Goal: Task Accomplishment & Management: Manage account settings

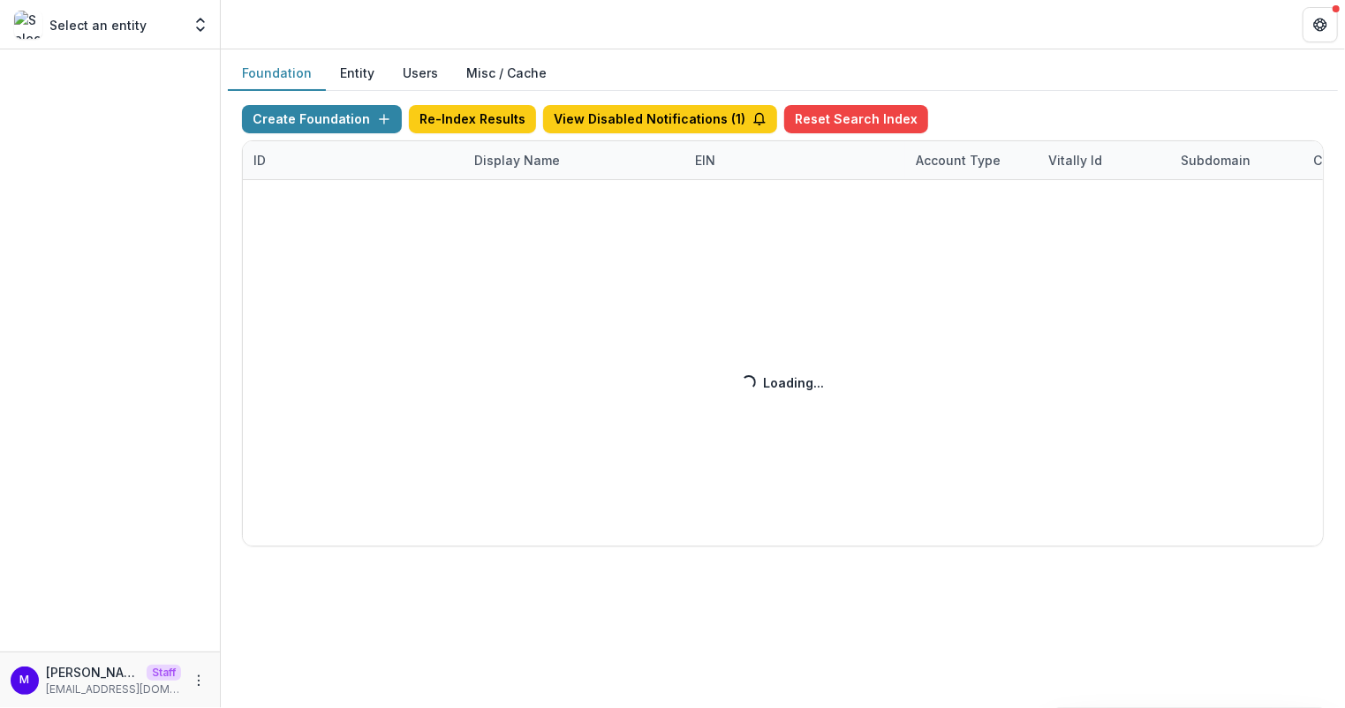
click at [516, 156] on div "Create Foundation Re-Index Results View Disabled Notifications ( 1 ) Reset Sear…" at bounding box center [783, 326] width 1082 height 442
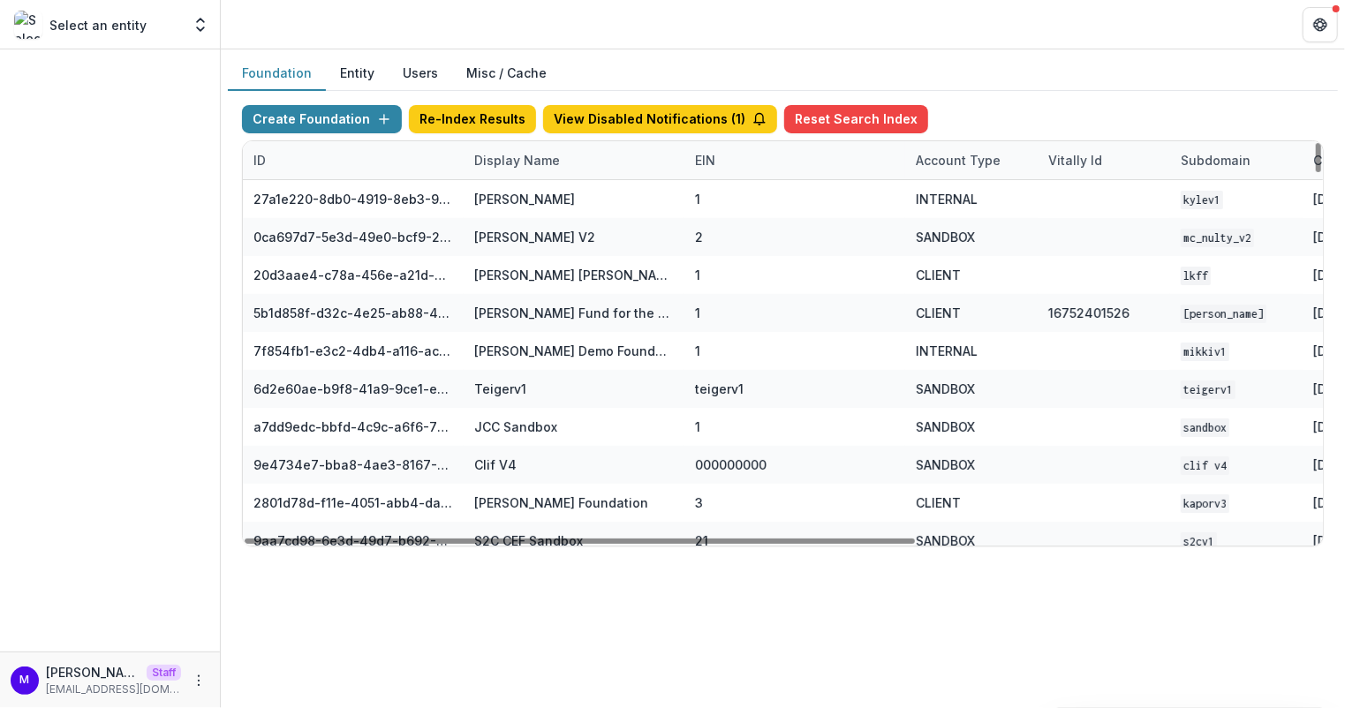
click at [513, 155] on div "Display Name" at bounding box center [517, 160] width 107 height 19
click at [513, 200] on input at bounding box center [572, 199] width 212 height 28
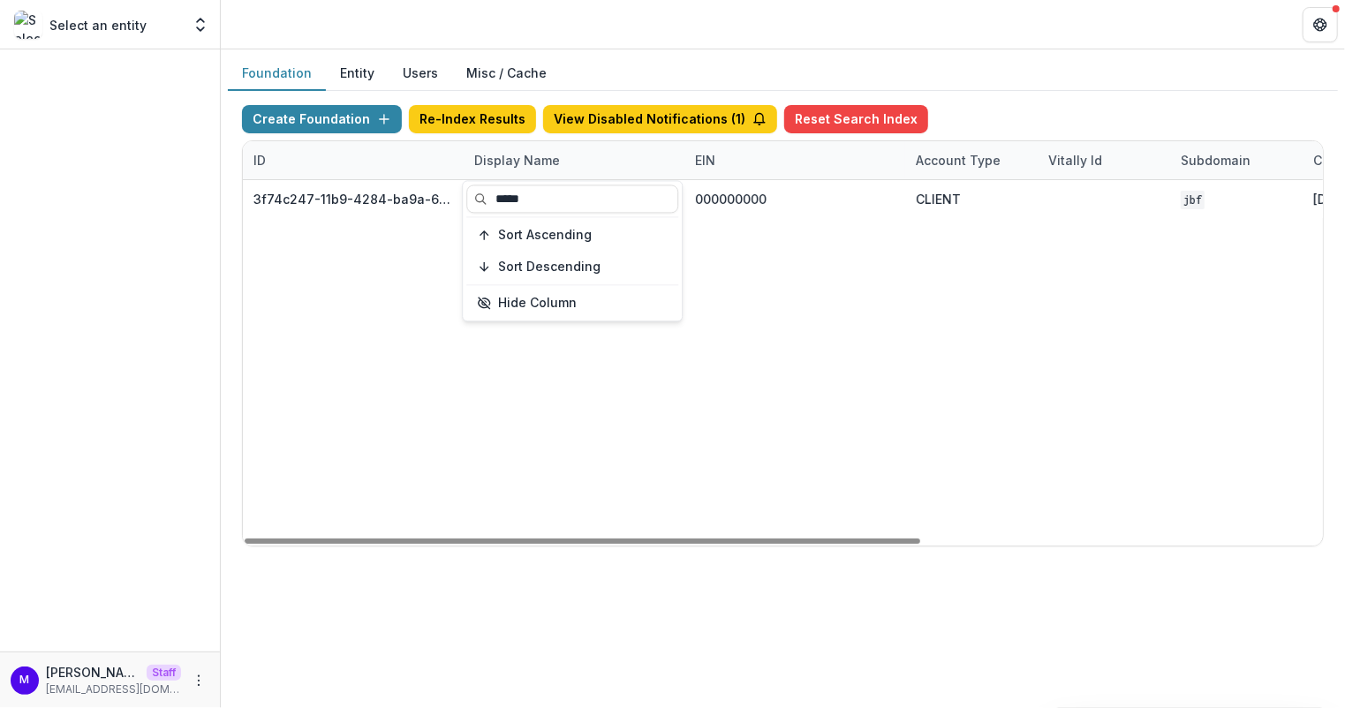
type input "*****"
click at [748, 231] on div "3f74c247-11b9-4284-ba9a-654aab62c50b [PERSON_NAME], M.D. Foundation 000000000 C…" at bounding box center [1104, 363] width 1722 height 366
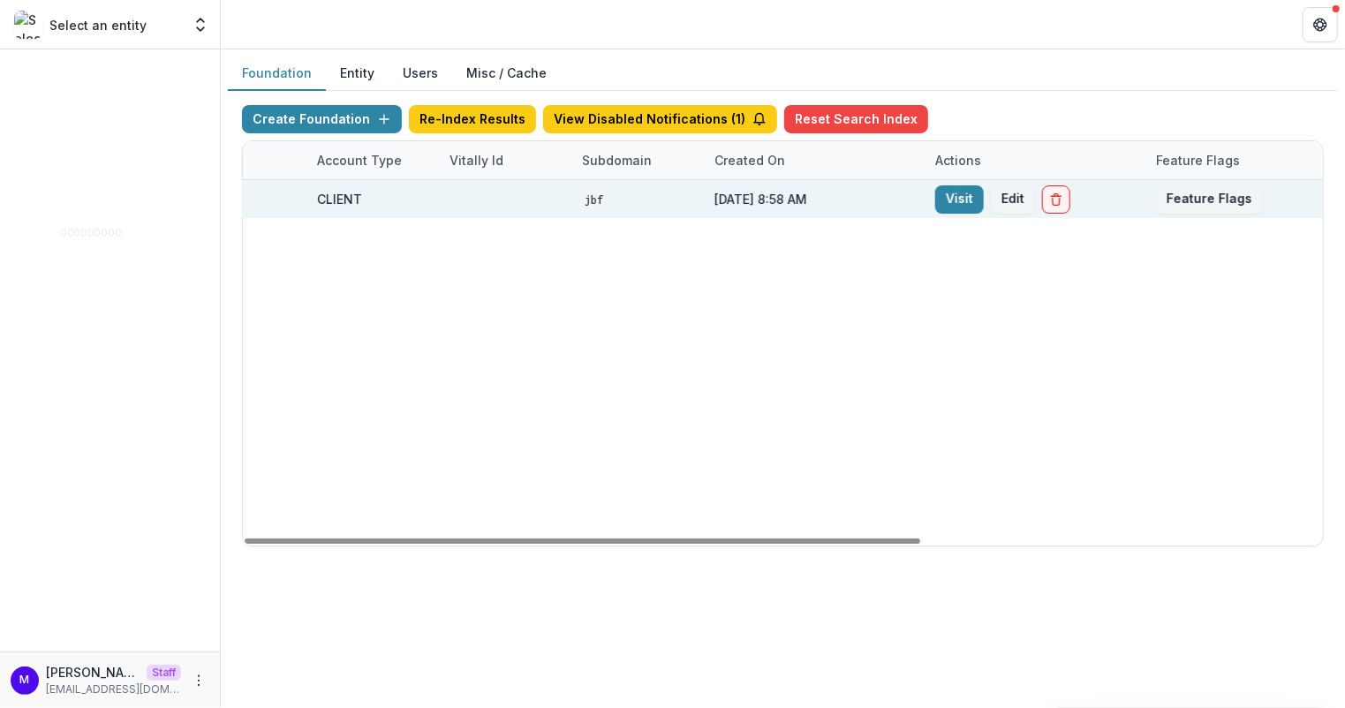
scroll to position [0, 640]
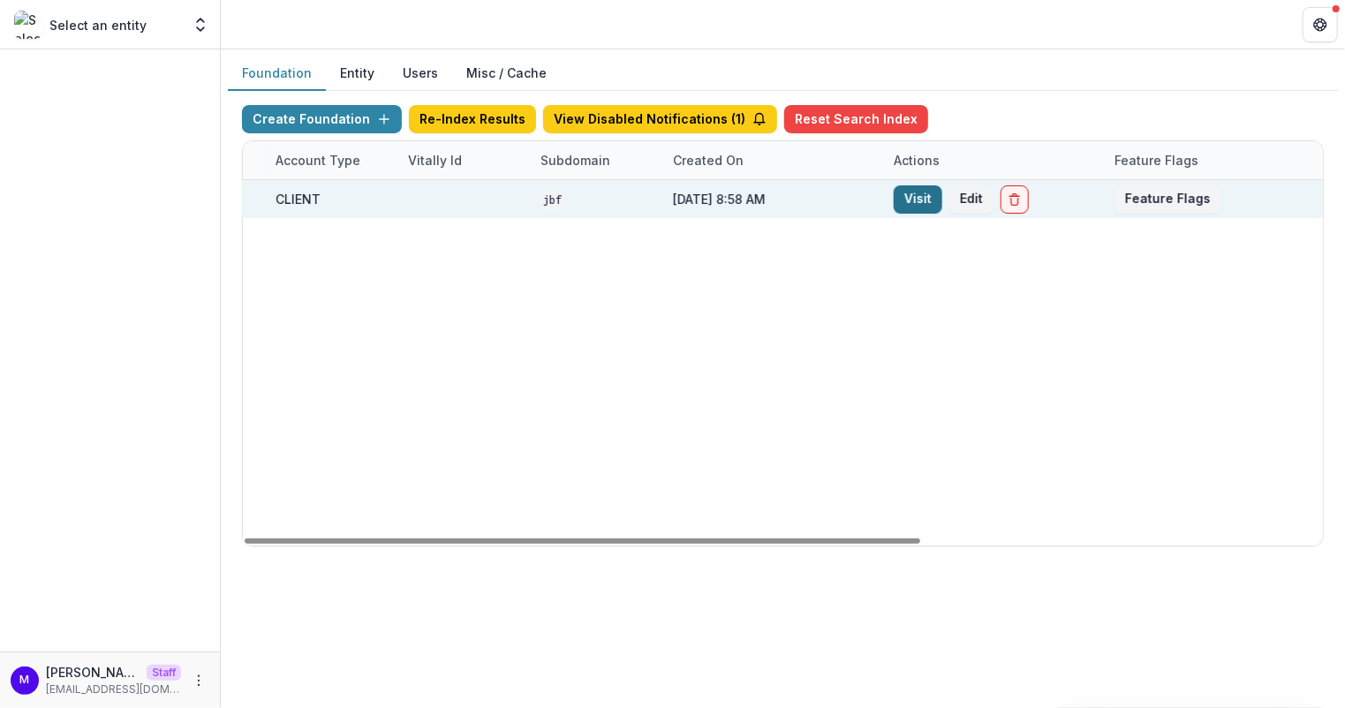
click at [915, 197] on link "Visit" at bounding box center [918, 199] width 49 height 28
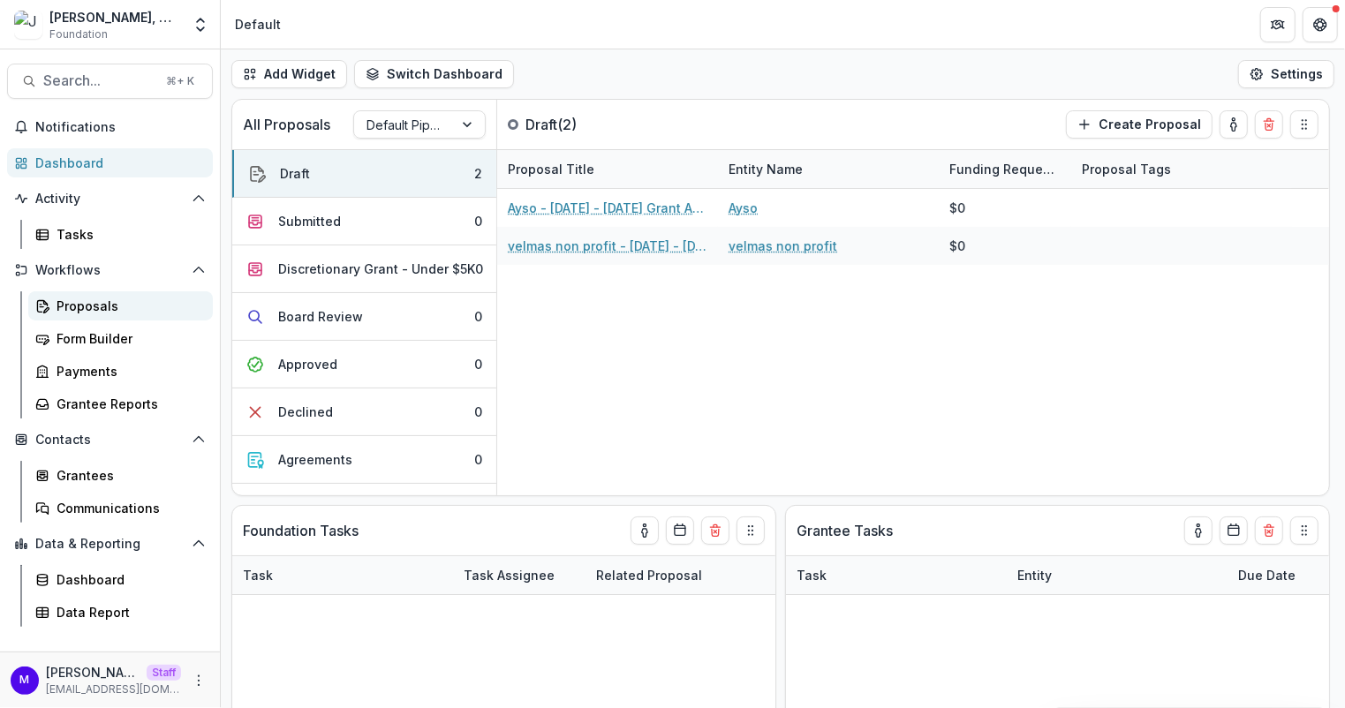
click at [122, 309] on div "Proposals" at bounding box center [128, 306] width 142 height 19
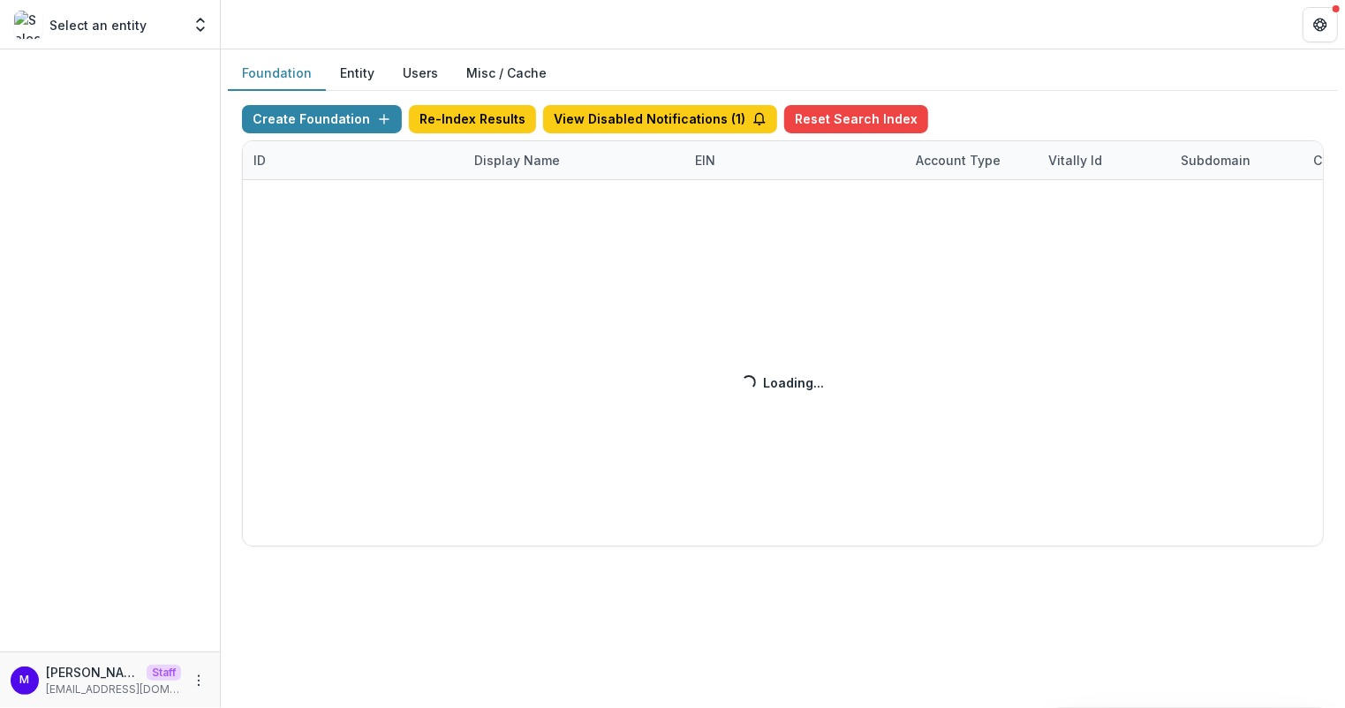
click at [530, 161] on div "Create Foundation Re-Index Results View Disabled Notifications ( 1 ) Reset Sear…" at bounding box center [783, 326] width 1082 height 442
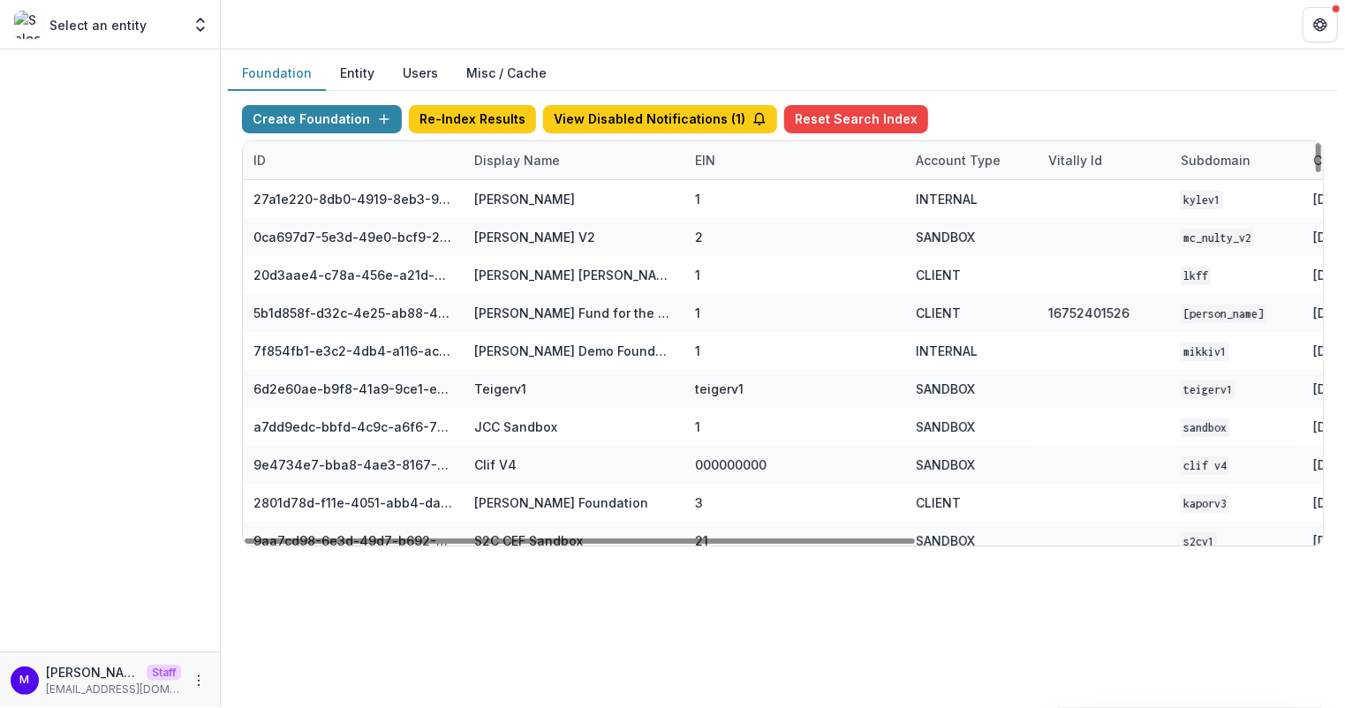
click at [509, 160] on div "Display Name" at bounding box center [517, 160] width 107 height 19
click at [511, 197] on input at bounding box center [572, 199] width 212 height 28
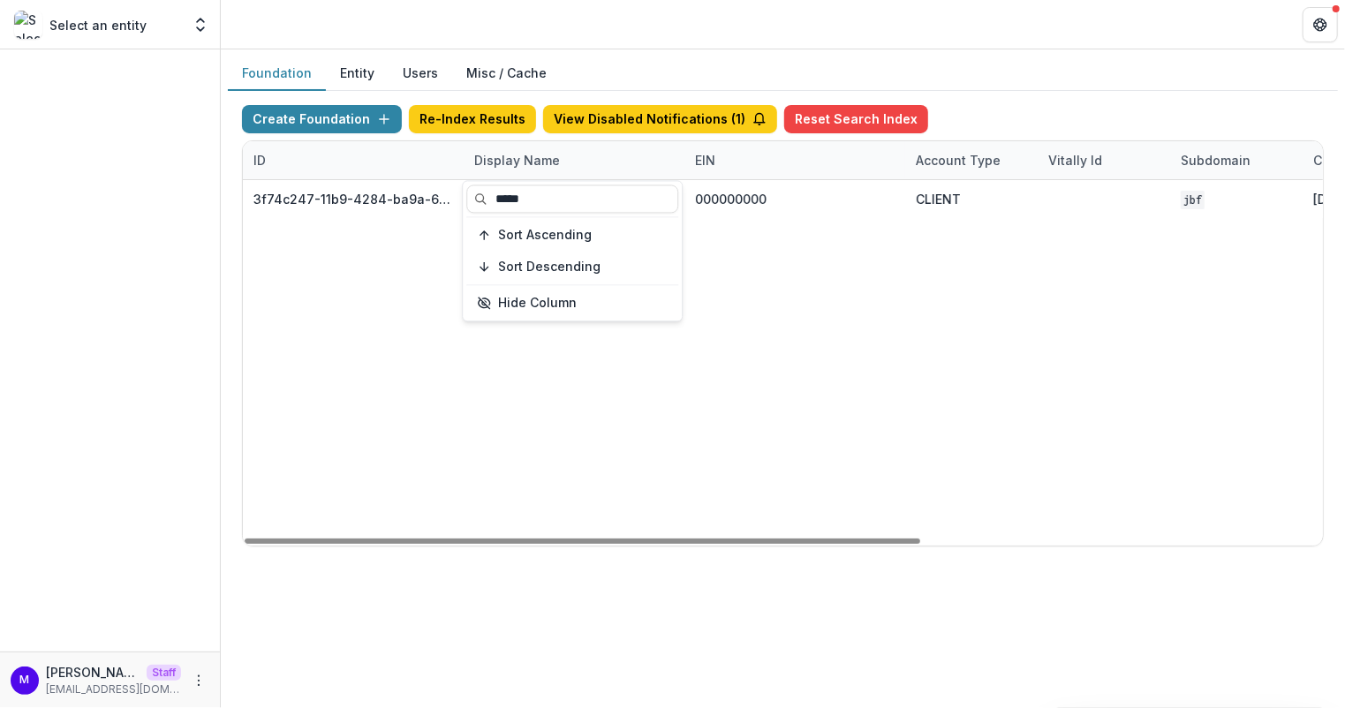
type input "*****"
click at [838, 367] on div "3f74c247-11b9-4284-ba9a-654aab62c50b [PERSON_NAME], M.D. Foundation 000000000 C…" at bounding box center [1104, 363] width 1722 height 366
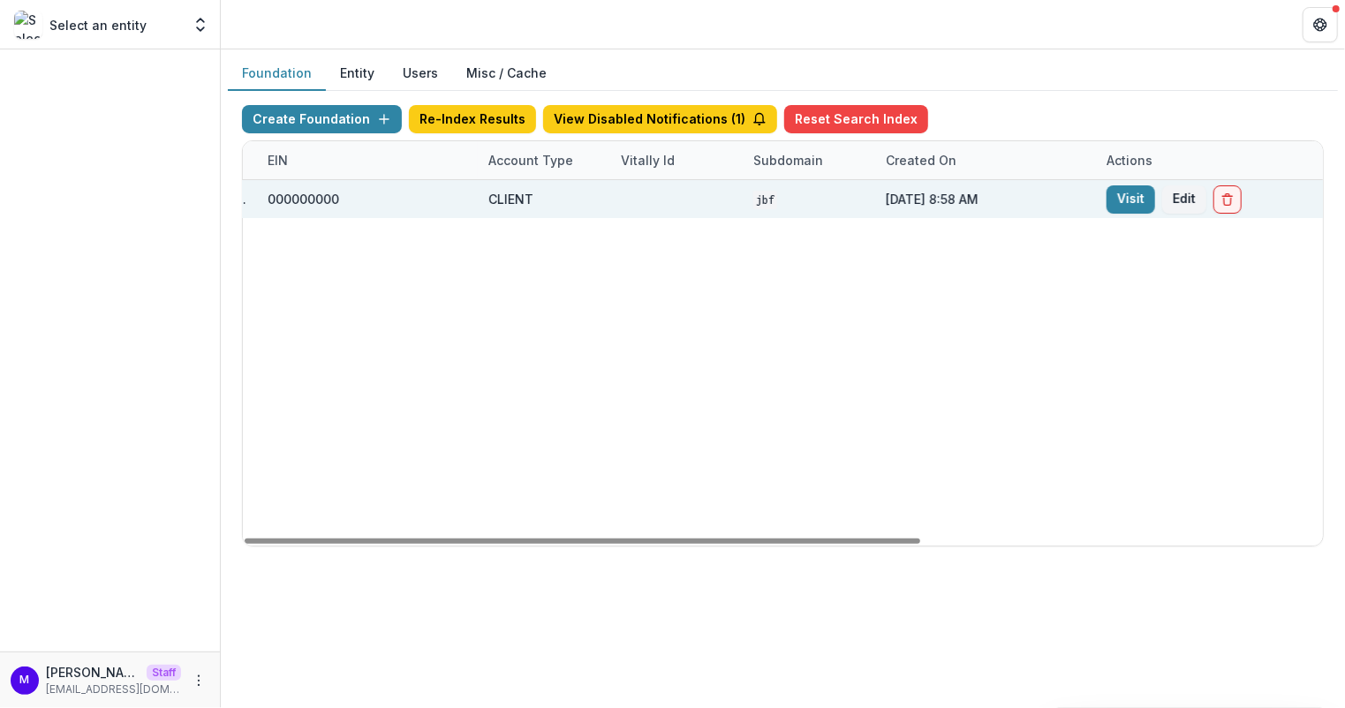
scroll to position [0, 597]
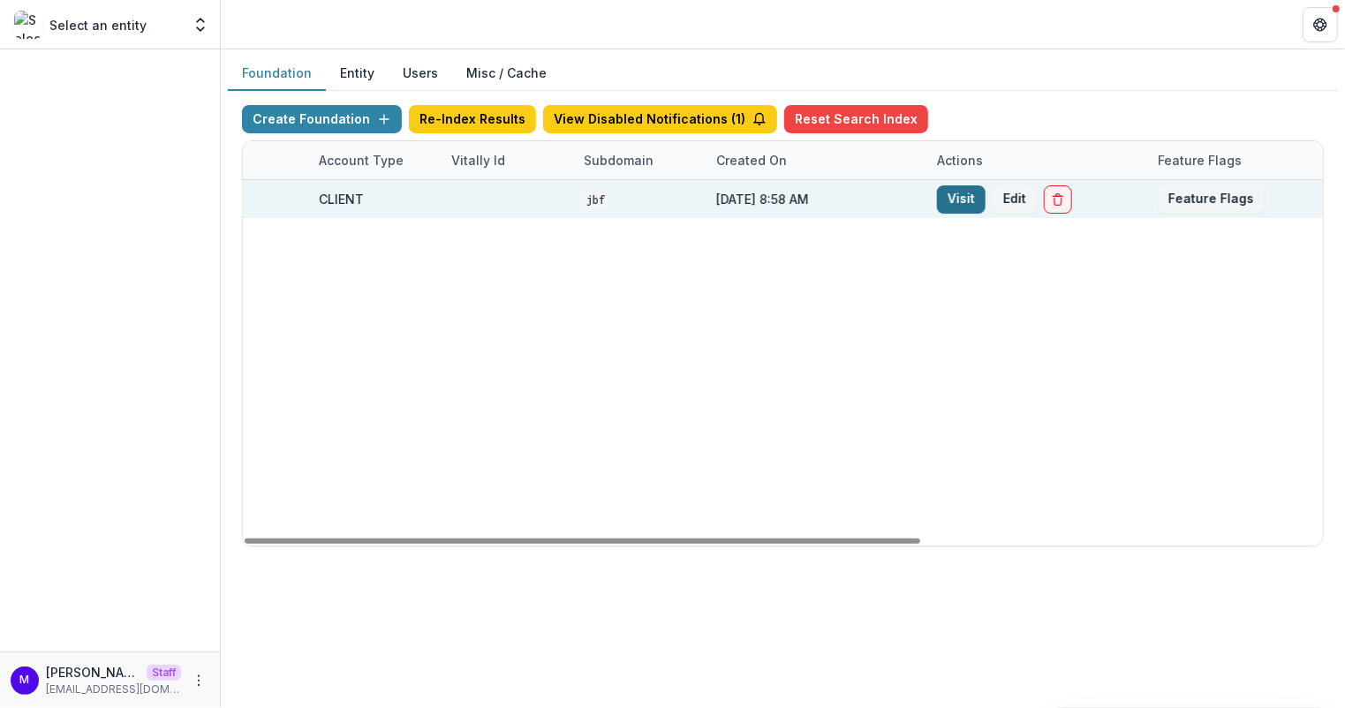
click at [954, 195] on link "Visit" at bounding box center [961, 199] width 49 height 28
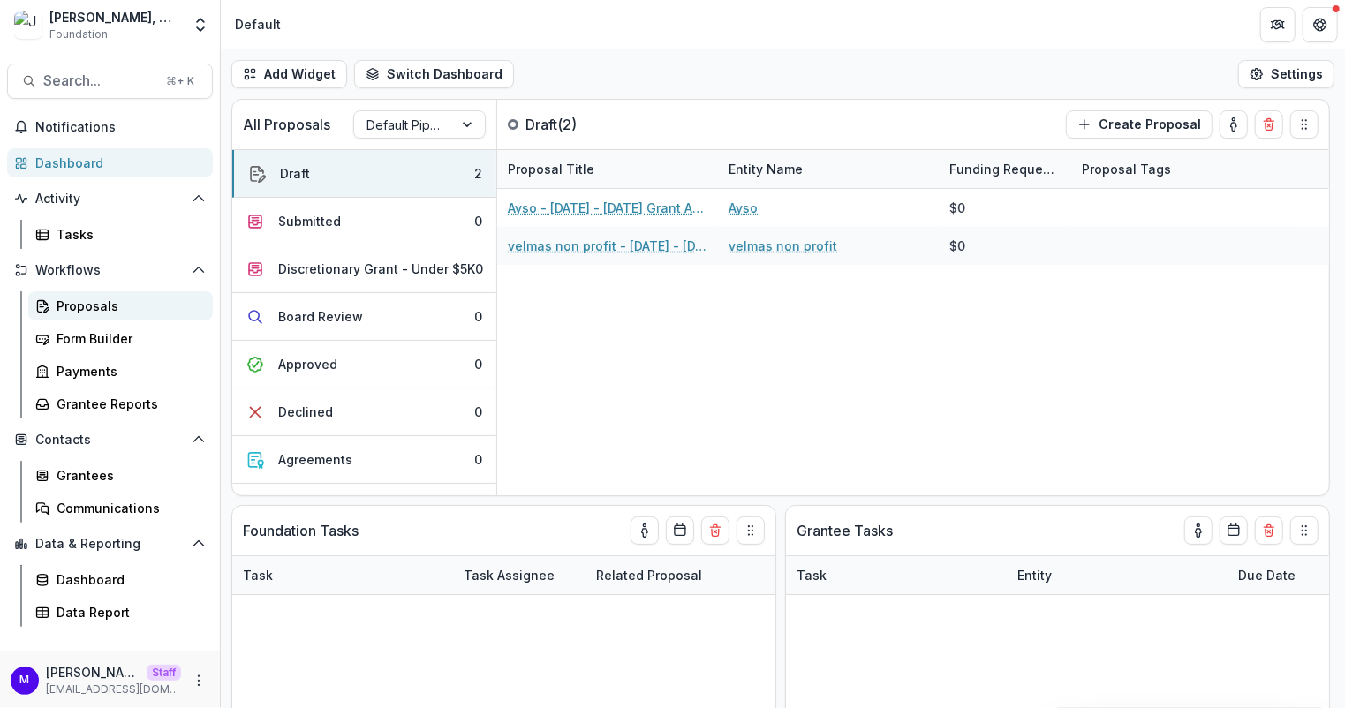
click at [95, 306] on div "Proposals" at bounding box center [128, 306] width 142 height 19
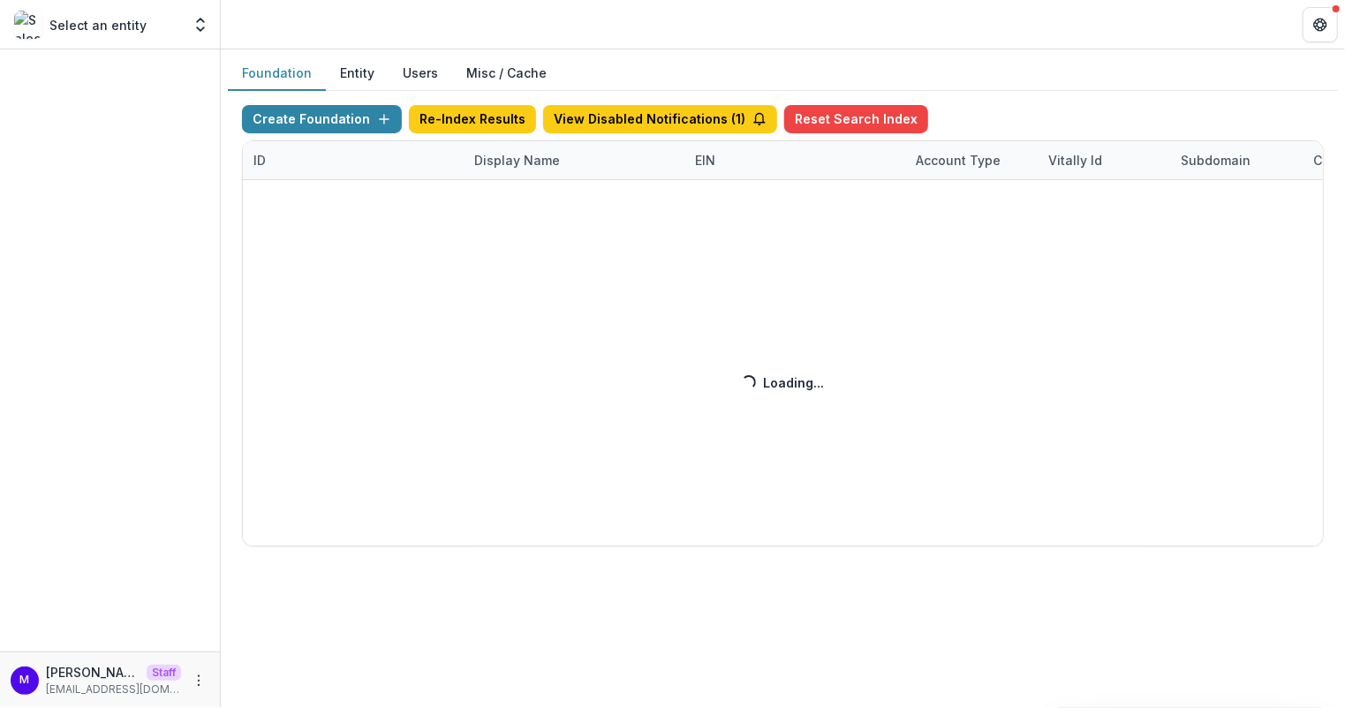
click at [500, 163] on div "Create Foundation Re-Index Results View Disabled Notifications ( 1 ) Reset Sear…" at bounding box center [783, 326] width 1082 height 442
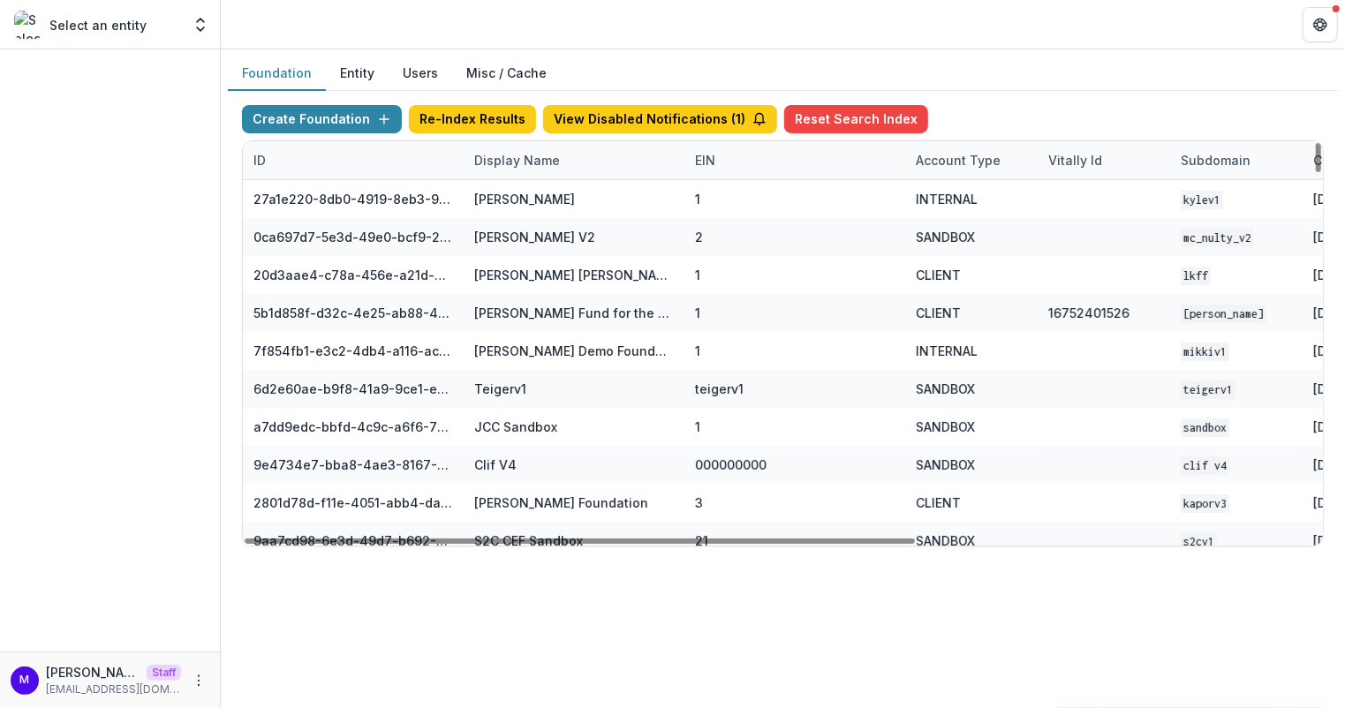
click at [510, 157] on div "Display Name" at bounding box center [517, 160] width 107 height 19
click at [518, 202] on input at bounding box center [572, 199] width 212 height 28
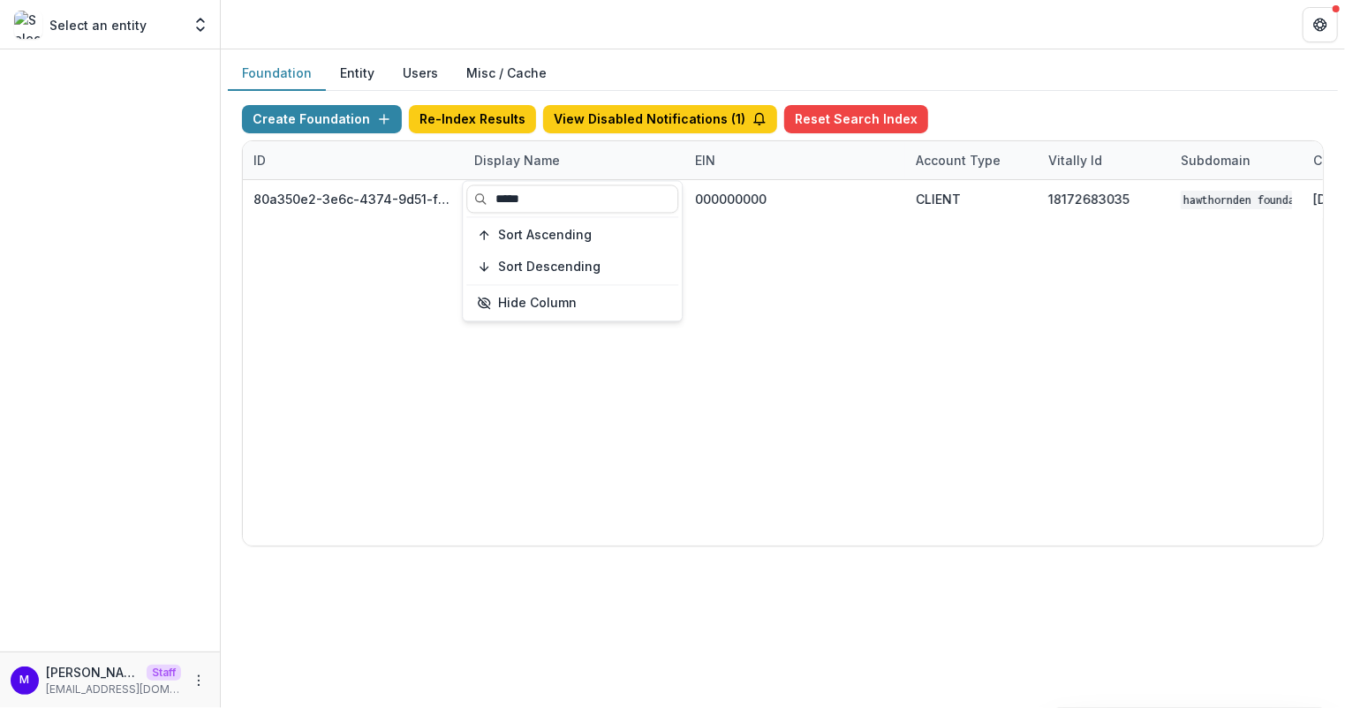
type input "*****"
click at [616, 28] on header at bounding box center [783, 24] width 1124 height 49
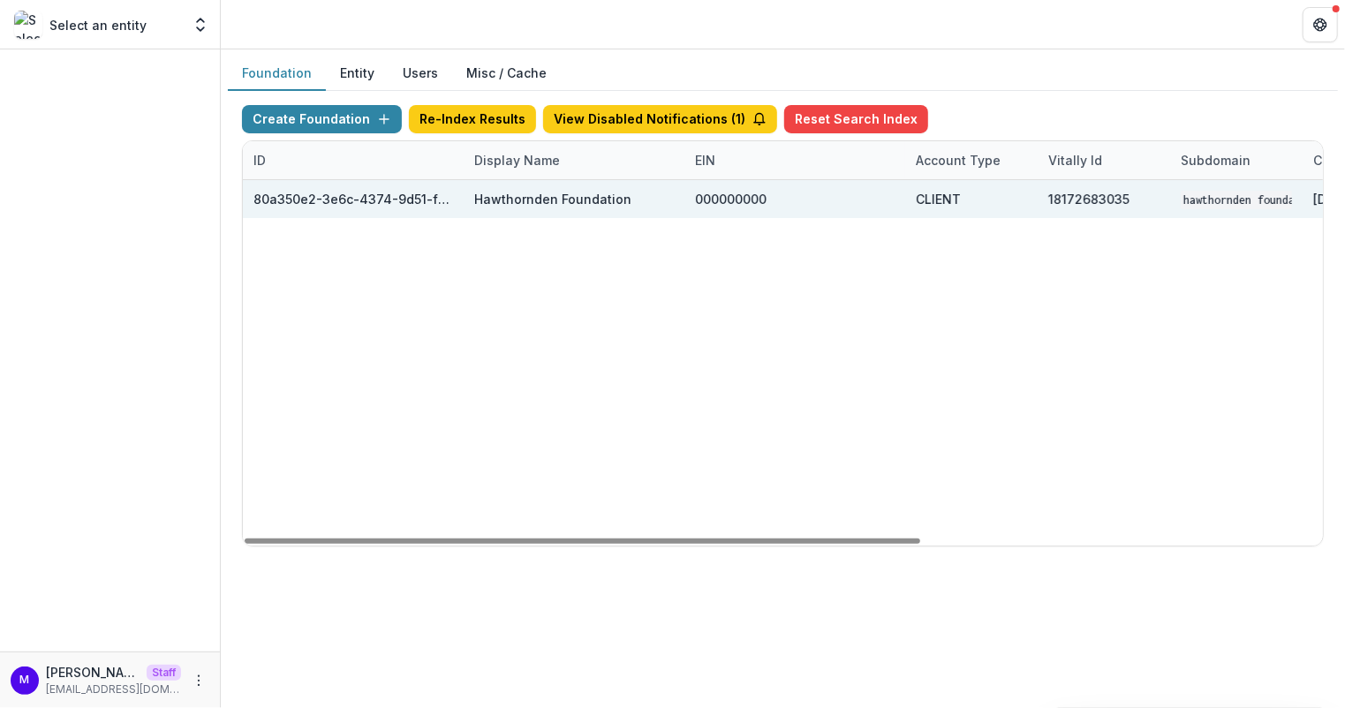
scroll to position [0, 639]
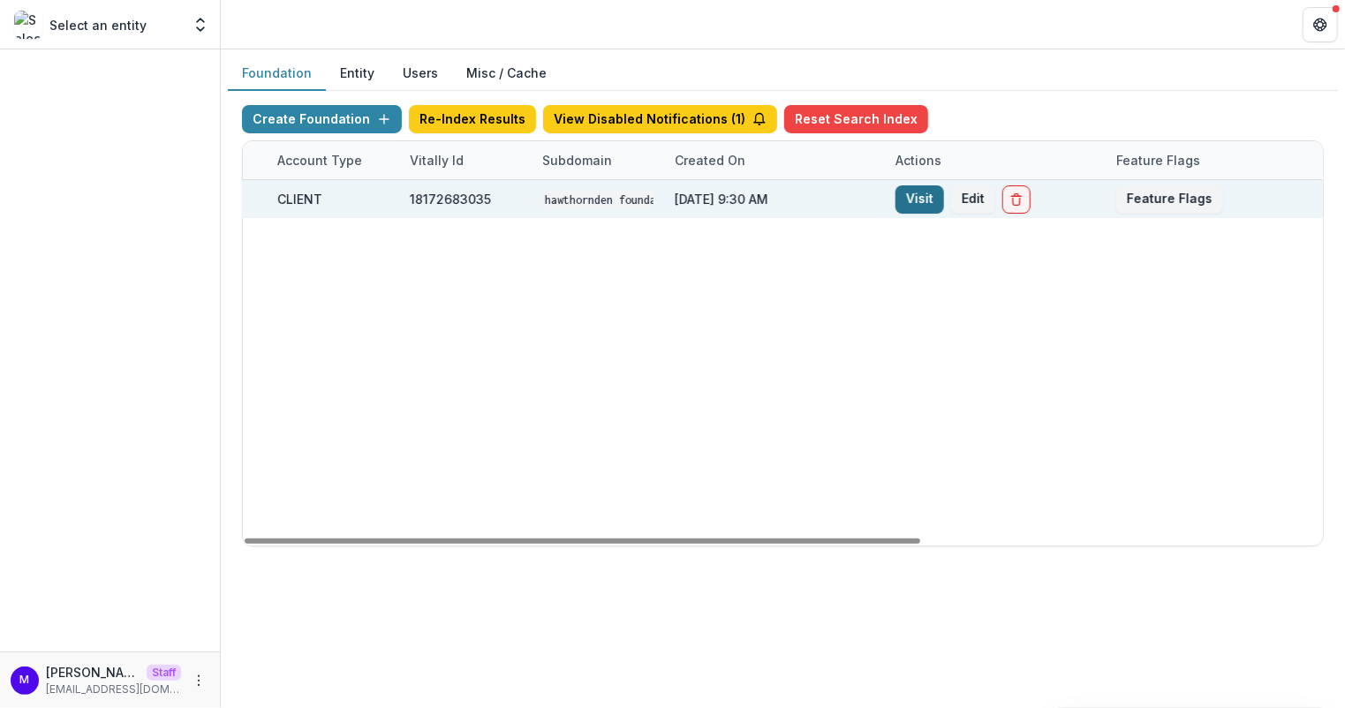
click at [904, 198] on link "Visit" at bounding box center [920, 199] width 49 height 28
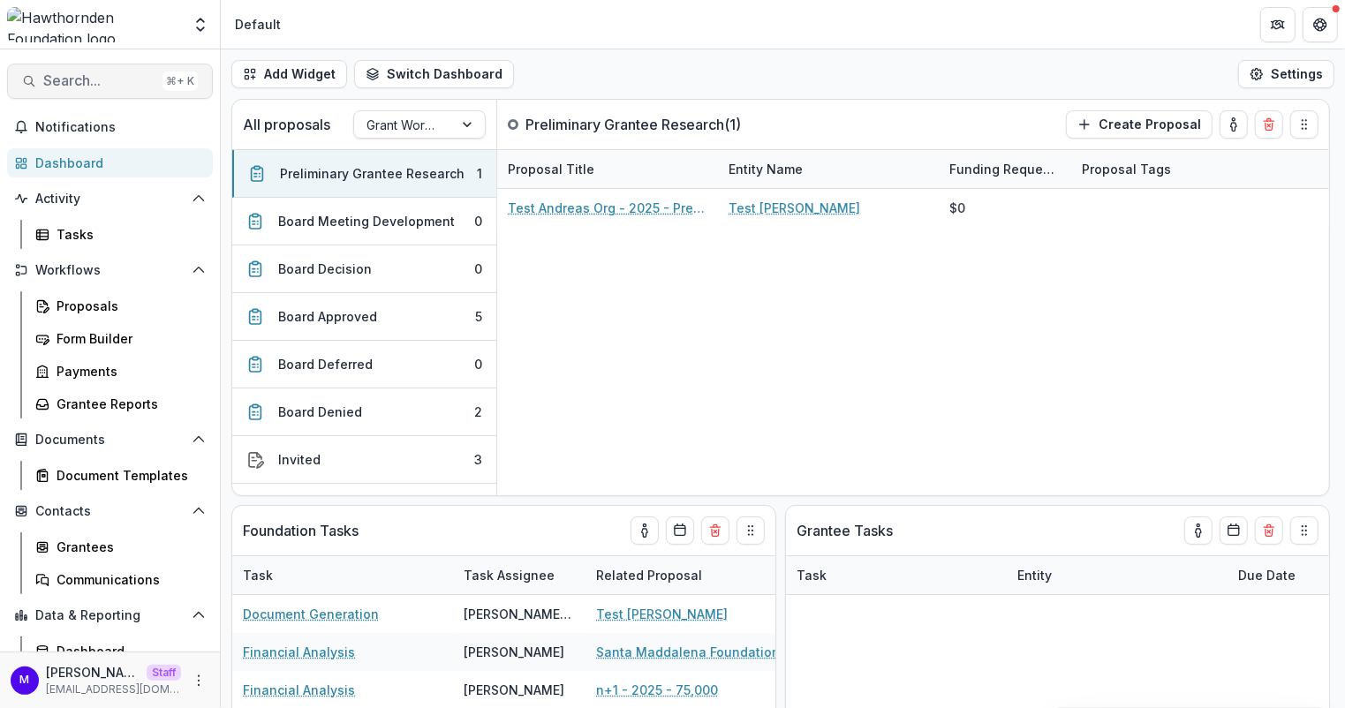
click at [98, 76] on span "Search..." at bounding box center [99, 80] width 112 height 17
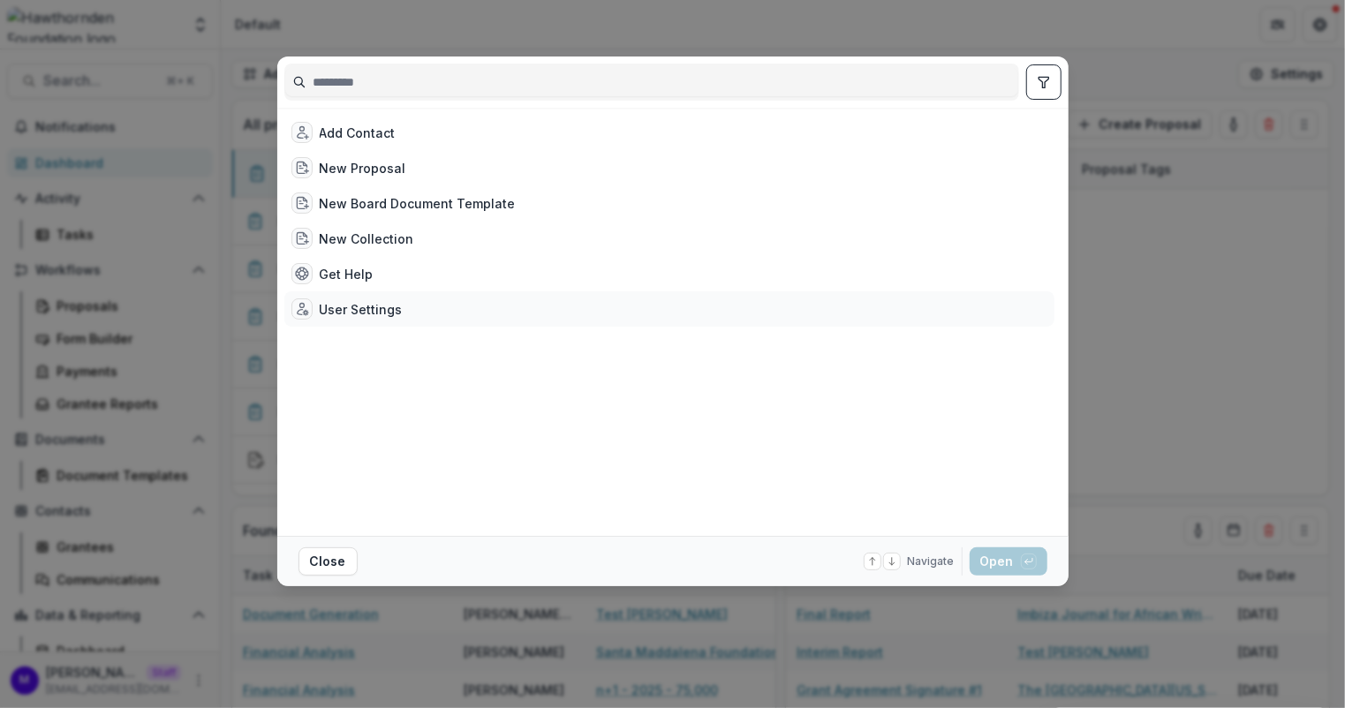
click at [376, 308] on div "User Settings" at bounding box center [361, 309] width 83 height 19
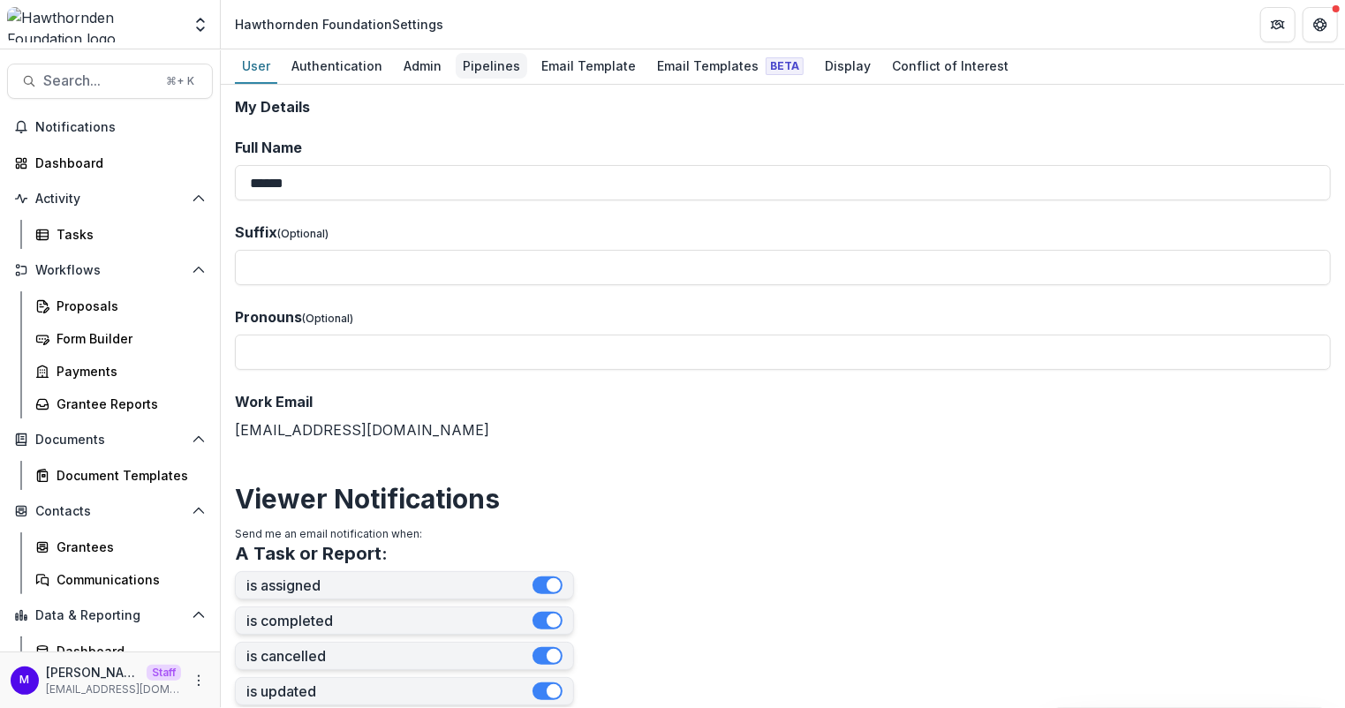
click at [493, 63] on div "Pipelines" at bounding box center [492, 66] width 72 height 26
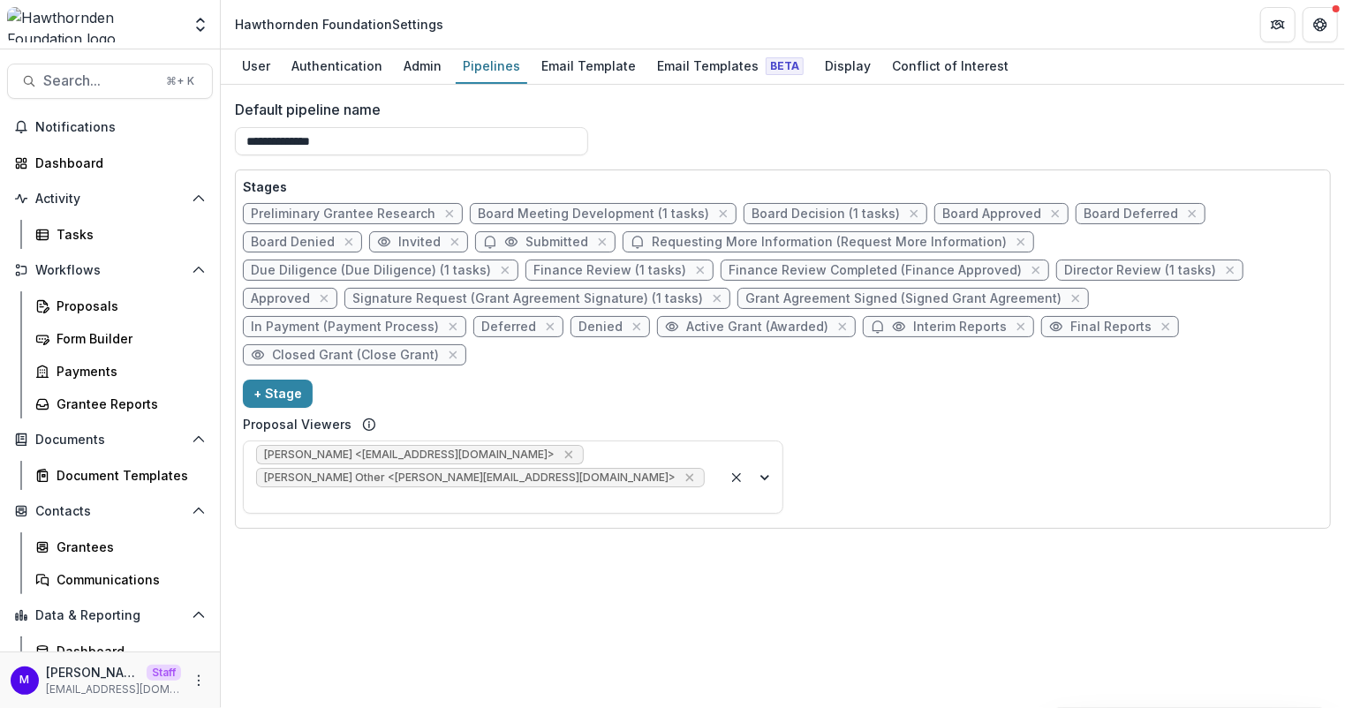
click at [913, 324] on span "Interim Reports" at bounding box center [960, 327] width 94 height 15
select select "*********"
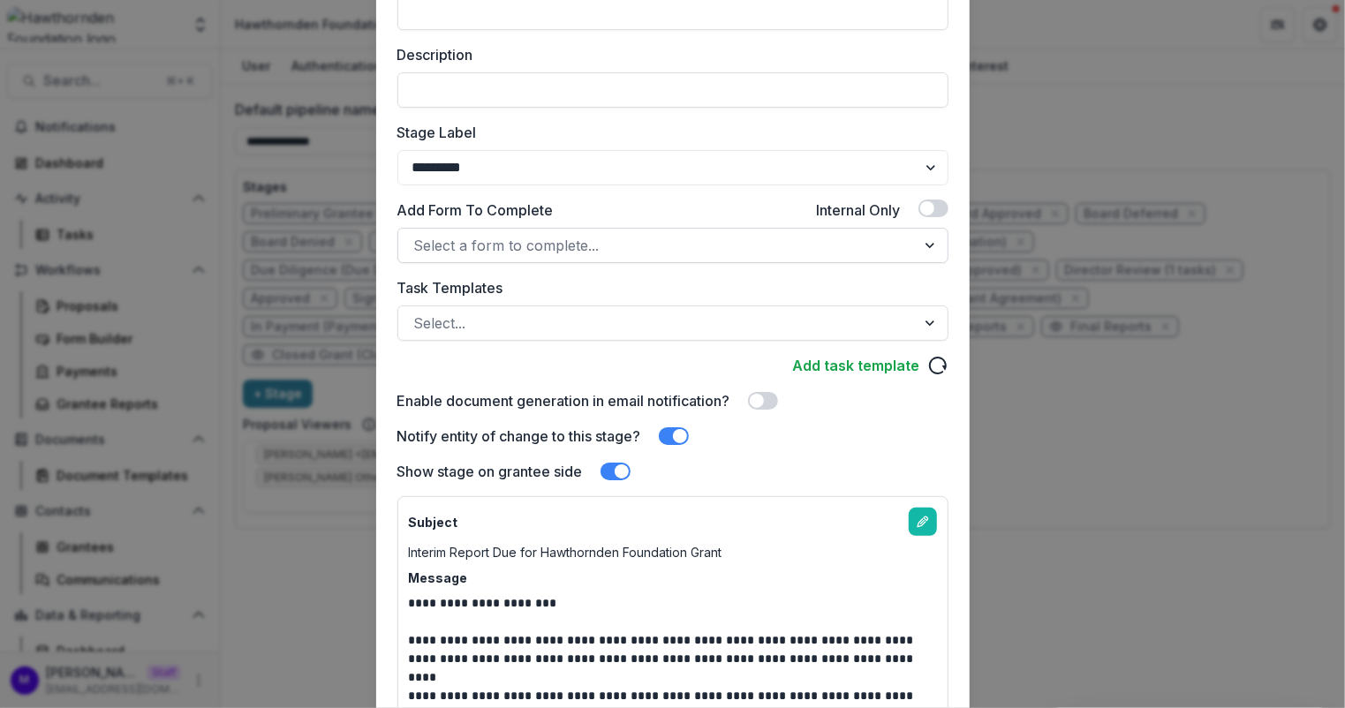
scroll to position [252, 0]
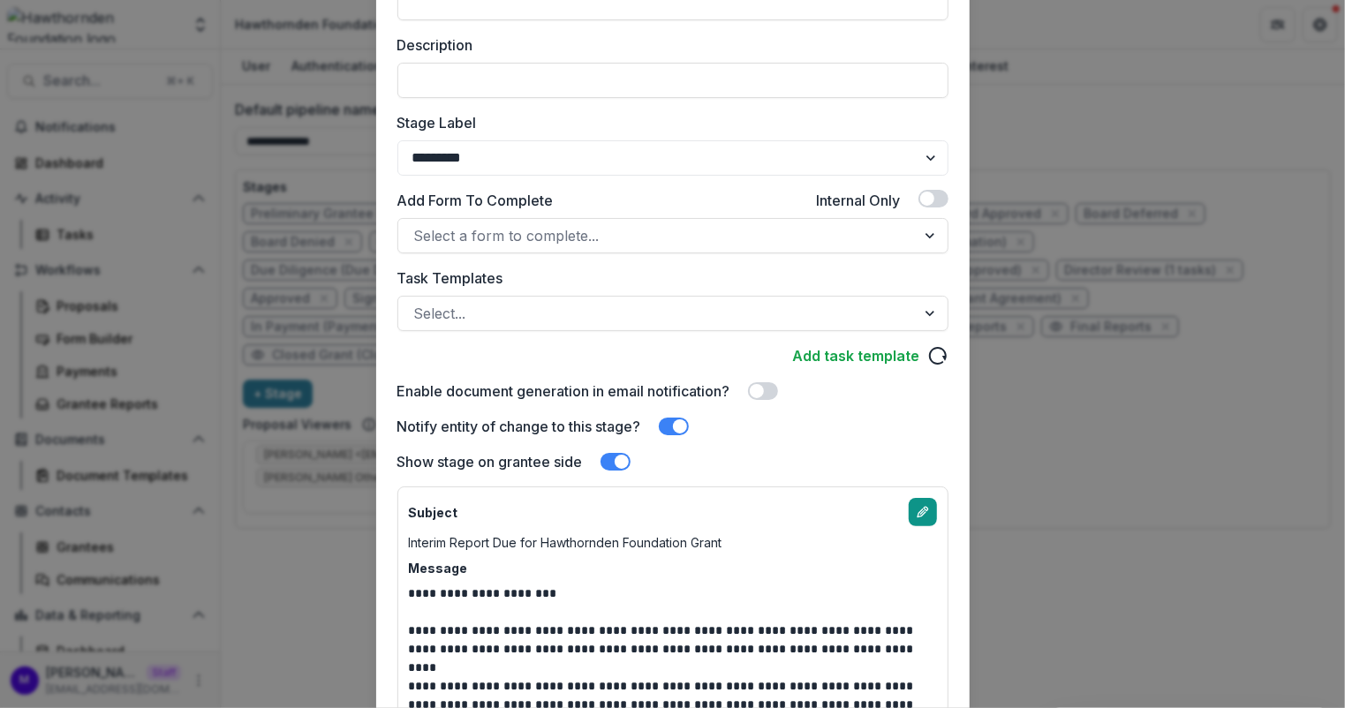
click at [926, 505] on icon "edit-email-template" at bounding box center [923, 512] width 14 height 14
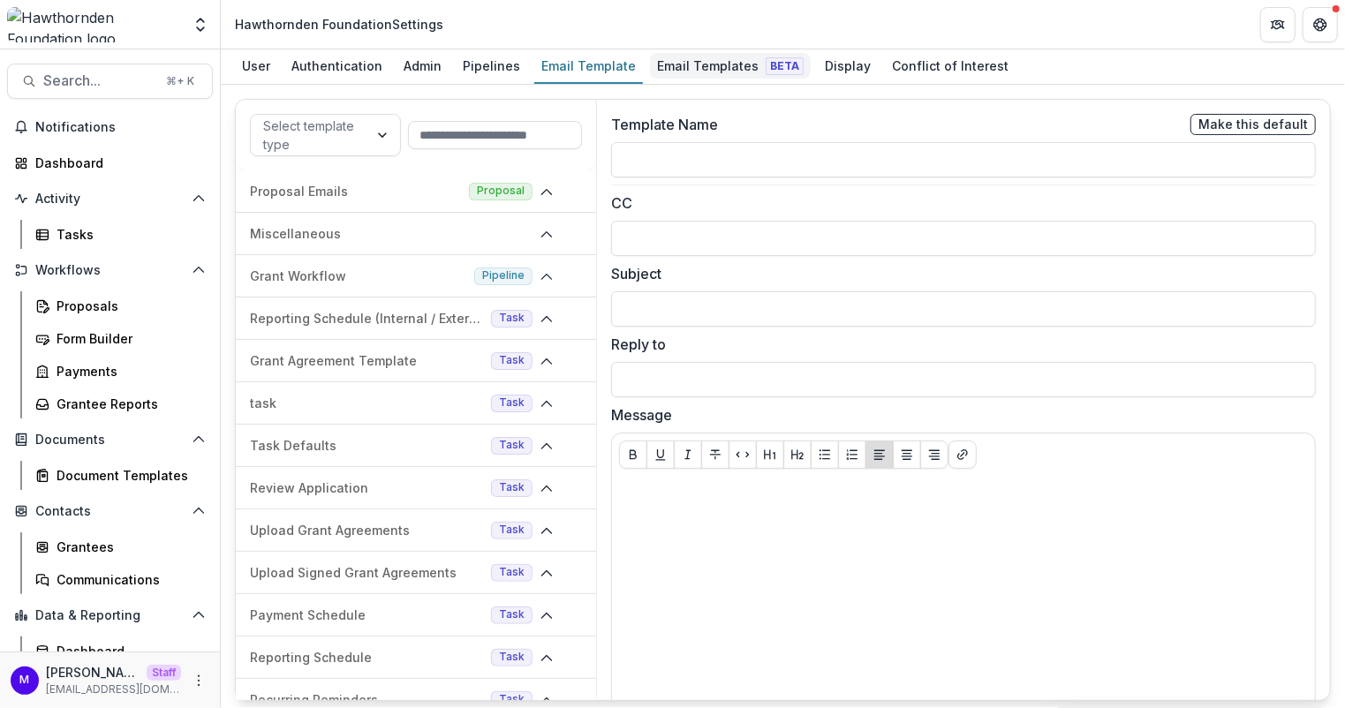
click at [708, 66] on div "Email Templates Beta" at bounding box center [730, 66] width 161 height 26
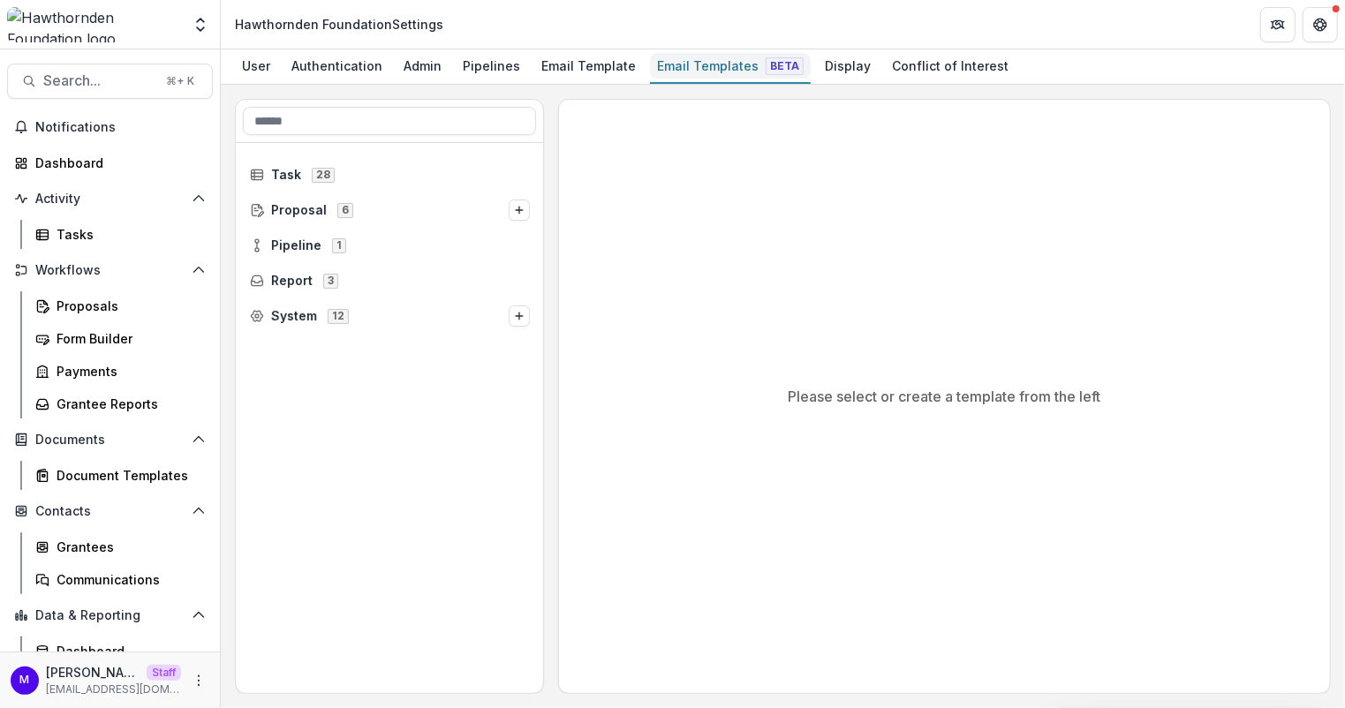
click at [715, 66] on div "Email Templates Beta" at bounding box center [730, 66] width 161 height 26
click at [442, 208] on span "Proposal 6" at bounding box center [379, 209] width 259 height 15
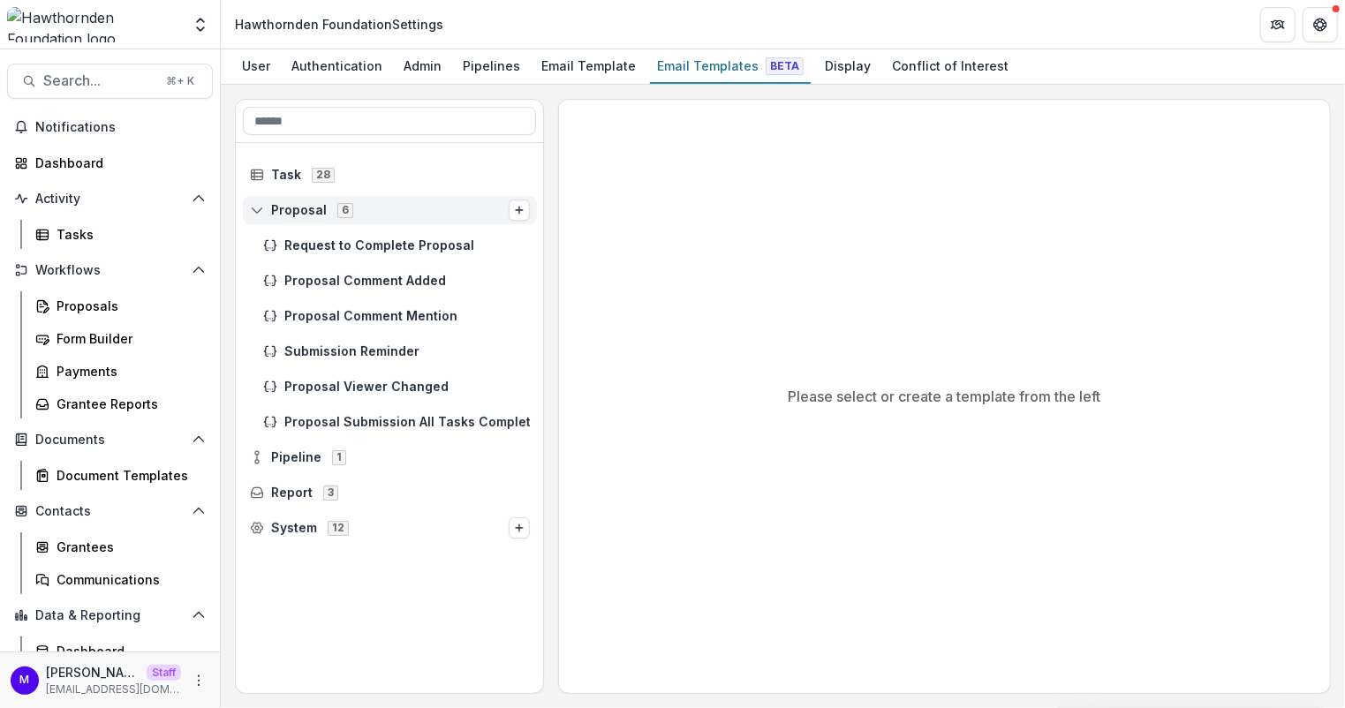
click at [308, 209] on span "Proposal" at bounding box center [299, 210] width 56 height 15
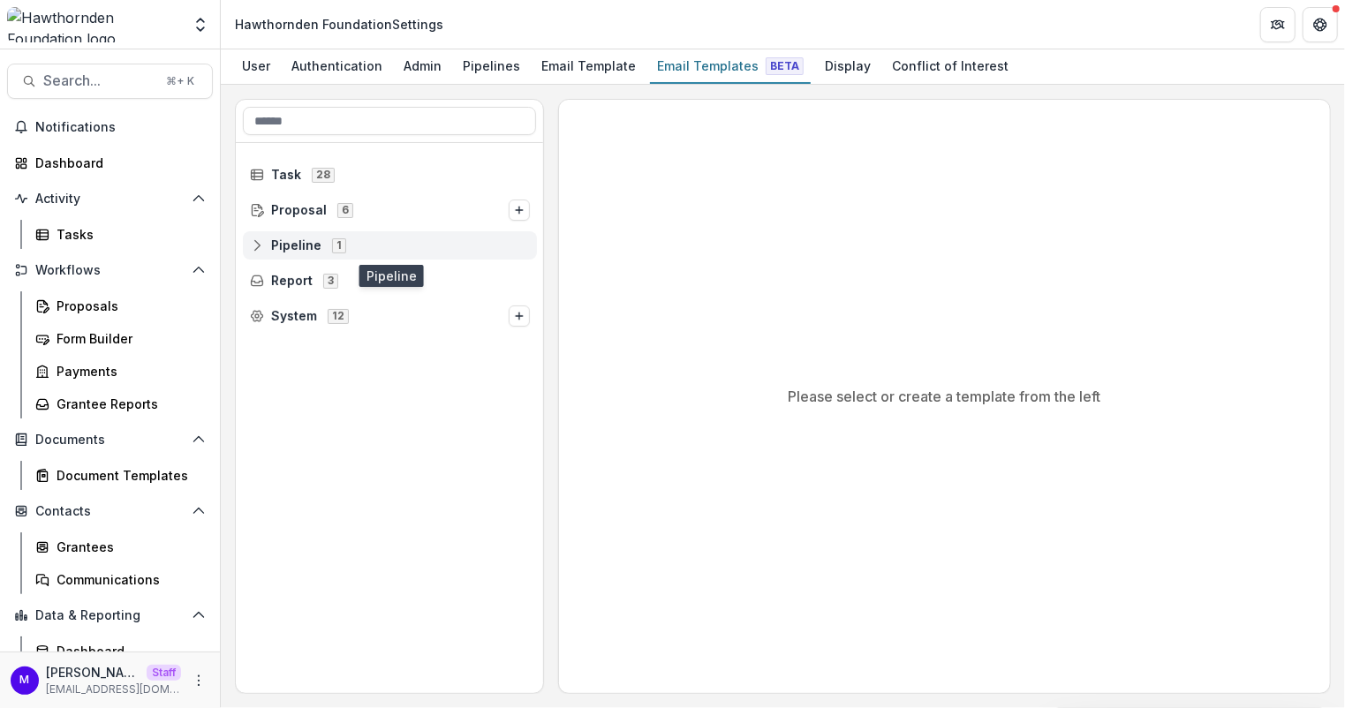
click at [306, 238] on span "Pipeline" at bounding box center [296, 245] width 50 height 15
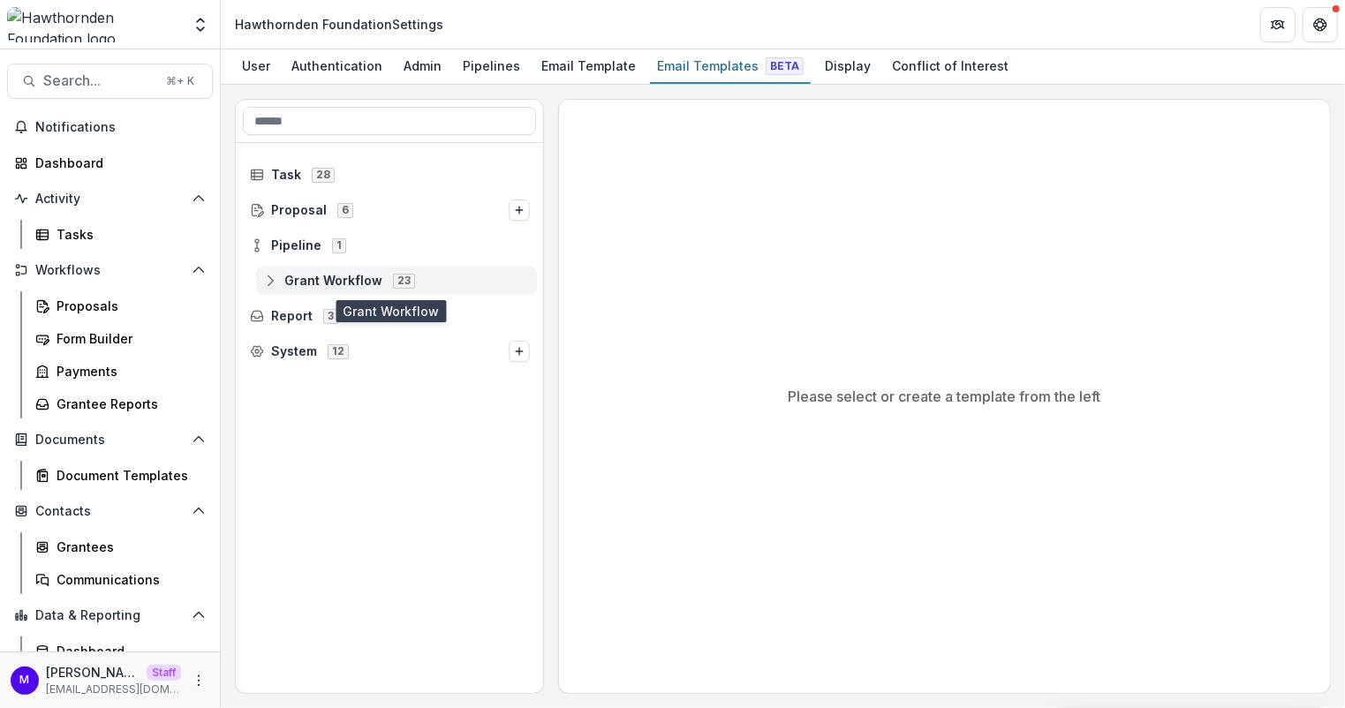
click at [371, 277] on span "Grant Workflow" at bounding box center [333, 281] width 98 height 15
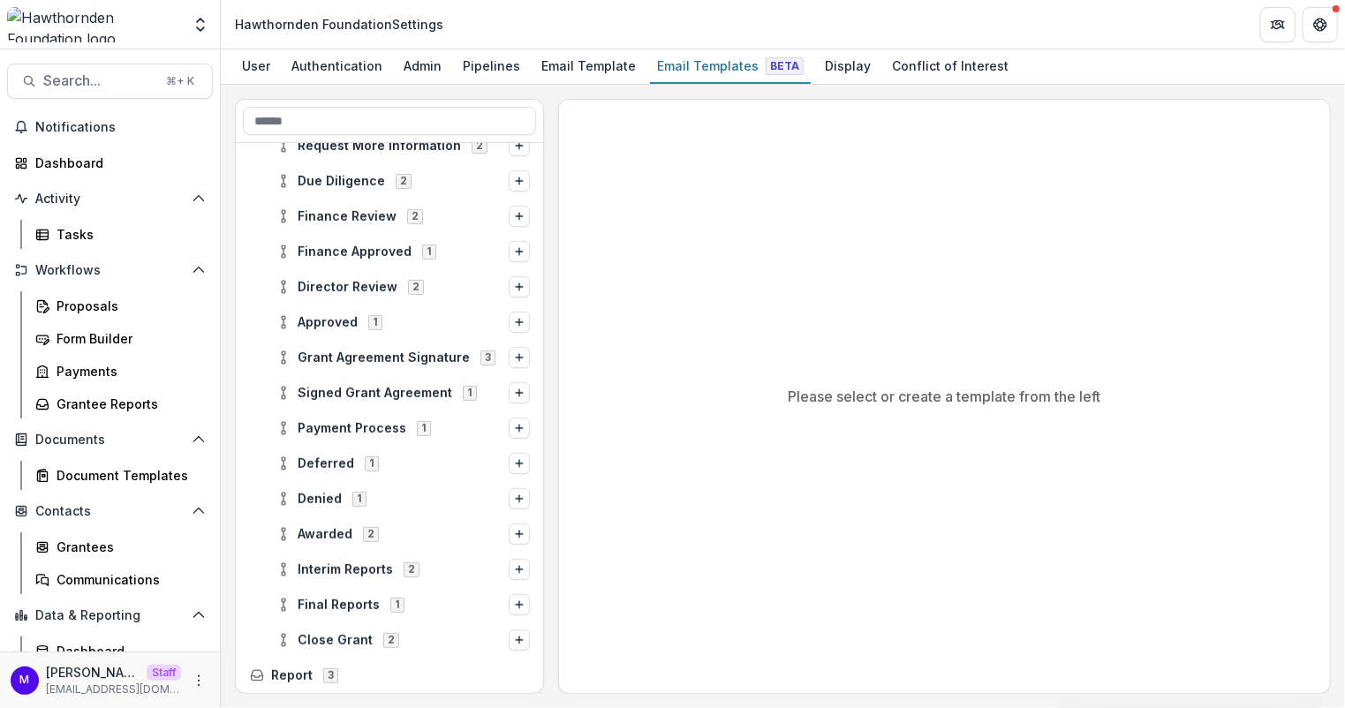
scroll to position [486, 0]
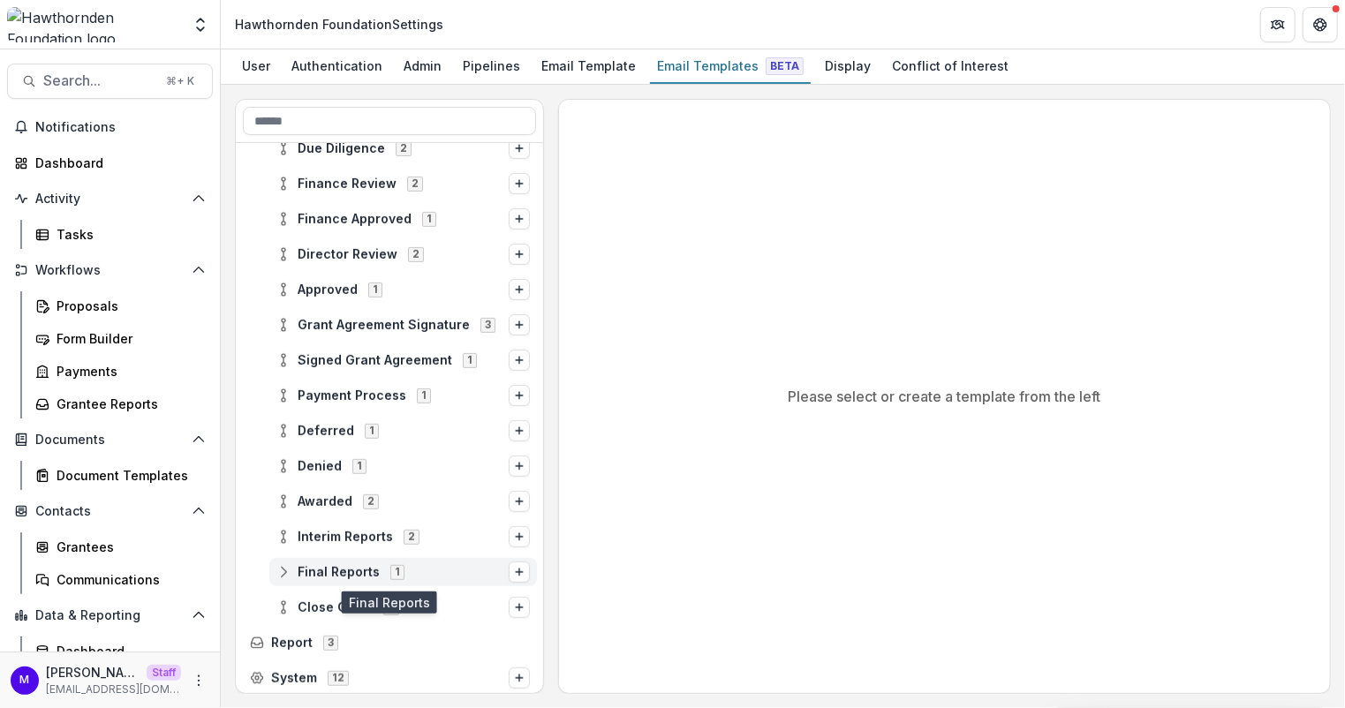
click at [399, 571] on div "1" at bounding box center [397, 571] width 21 height 15
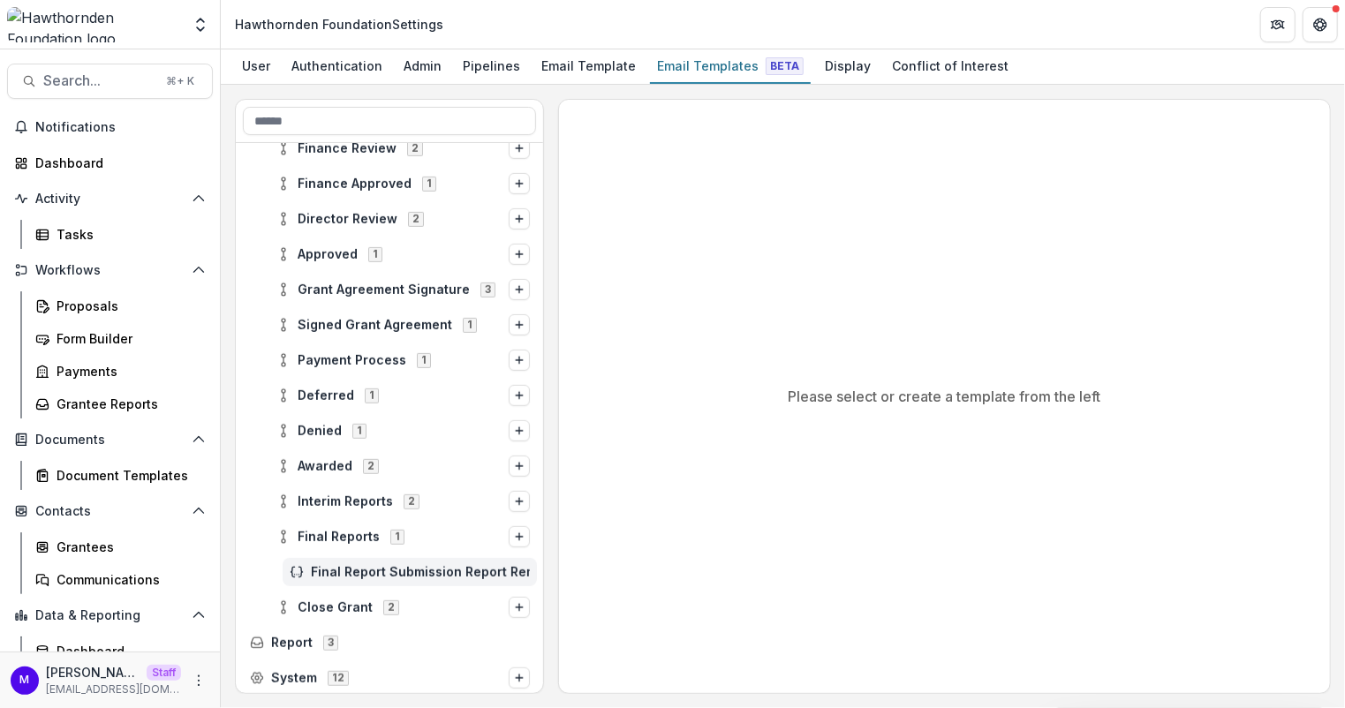
click at [399, 571] on span "Final Report Submission Report Reminder" at bounding box center [420, 572] width 219 height 15
